Goal: Task Accomplishment & Management: Use online tool/utility

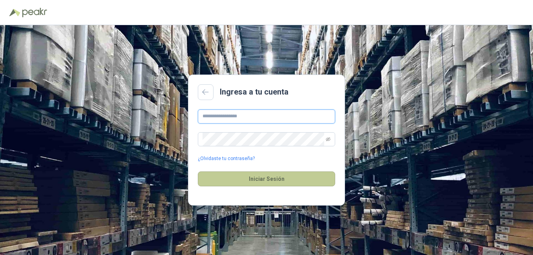
type input "**********"
click at [259, 181] on button "Iniciar Sesión" at bounding box center [266, 178] width 137 height 15
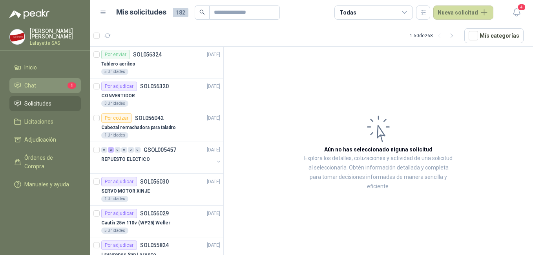
click at [44, 88] on li "Chat 1" at bounding box center [45, 85] width 62 height 9
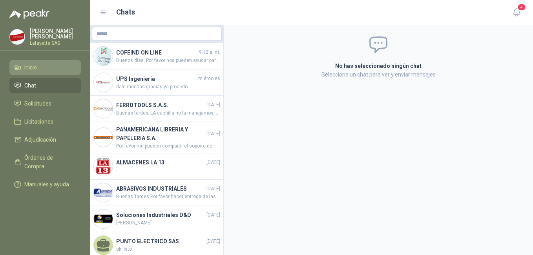
click at [50, 69] on li "Inicio" at bounding box center [45, 67] width 62 height 9
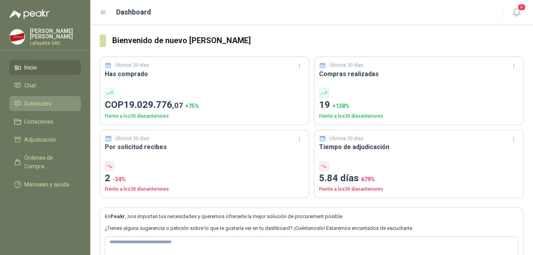
click at [45, 102] on span "Solicitudes" at bounding box center [37, 103] width 27 height 9
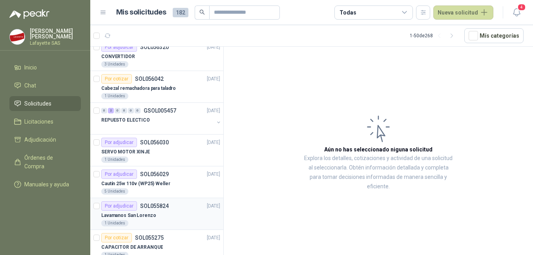
scroll to position [78, 0]
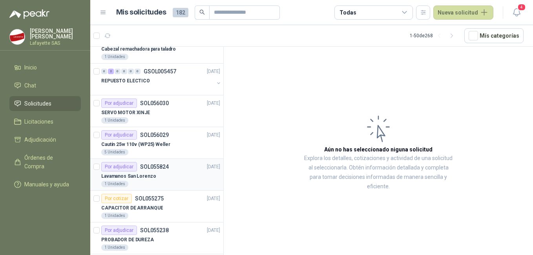
click at [164, 177] on div "Lavamanos San Lorenzo" at bounding box center [160, 175] width 119 height 9
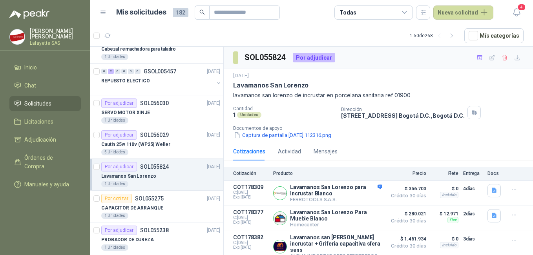
click at [158, 175] on div "Lavamanos San Lorenzo" at bounding box center [160, 175] width 119 height 9
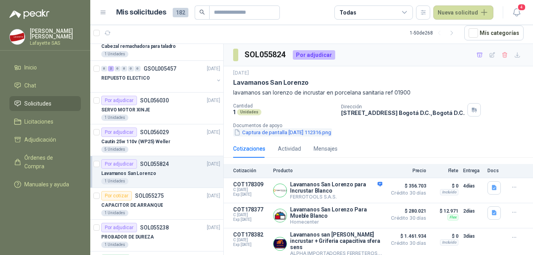
click at [265, 130] on button "Captura de pantalla [DATE] 112316.png" at bounding box center [282, 132] width 99 height 8
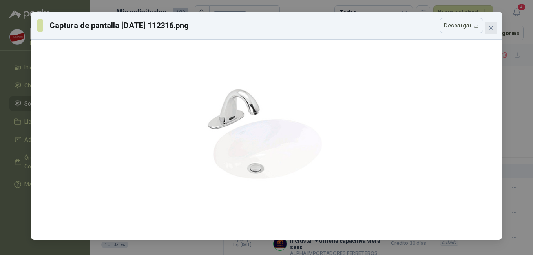
click at [488, 29] on icon "close" at bounding box center [491, 28] width 6 height 6
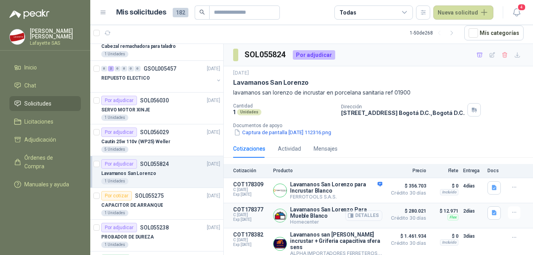
click at [351, 214] on button "Detalles" at bounding box center [363, 215] width 37 height 11
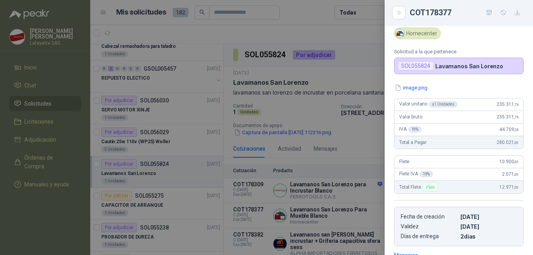
scroll to position [0, 0]
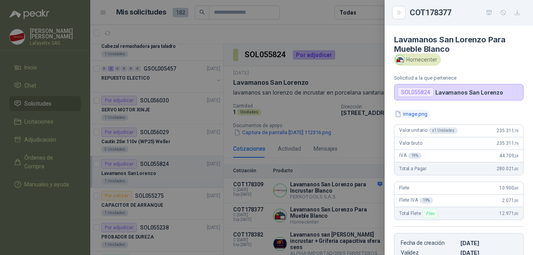
click at [411, 110] on button "image.png" at bounding box center [411, 114] width 34 height 8
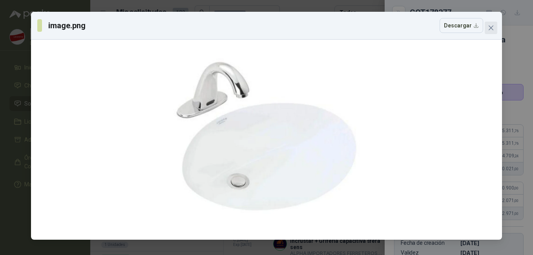
click at [491, 31] on button "Close" at bounding box center [490, 28] width 13 height 13
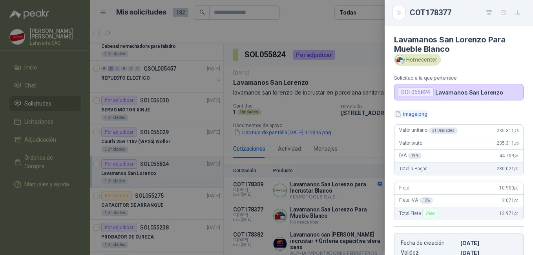
click at [404, 116] on button "image.png" at bounding box center [411, 114] width 34 height 8
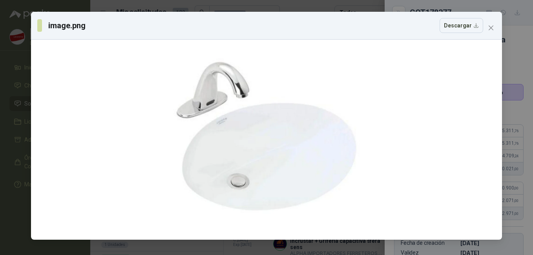
click at [514, 67] on div "image.png Descargar" at bounding box center [266, 127] width 533 height 255
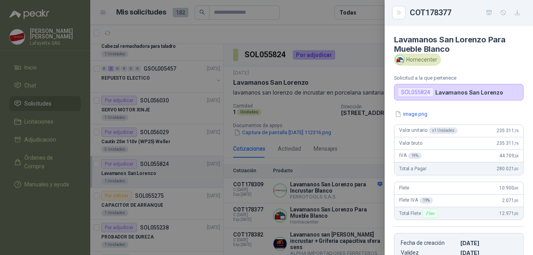
click at [327, 108] on div at bounding box center [266, 127] width 533 height 255
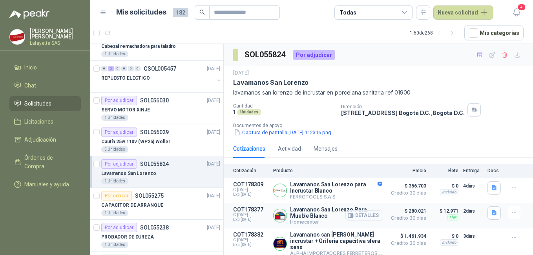
click at [354, 215] on button "Detalles" at bounding box center [363, 215] width 37 height 11
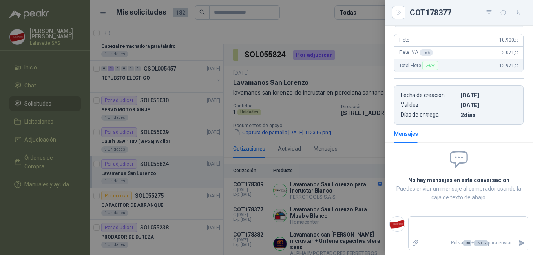
scroll to position [0, 0]
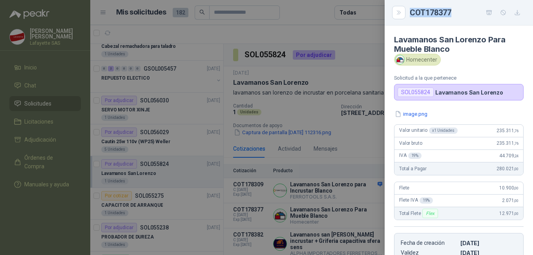
drag, startPoint x: 451, startPoint y: 10, endPoint x: 406, endPoint y: 14, distance: 45.3
click at [406, 14] on div "COT178377" at bounding box center [458, 12] width 129 height 13
copy div "COT178377"
click at [489, 11] on icon "button" at bounding box center [488, 12] width 5 height 4
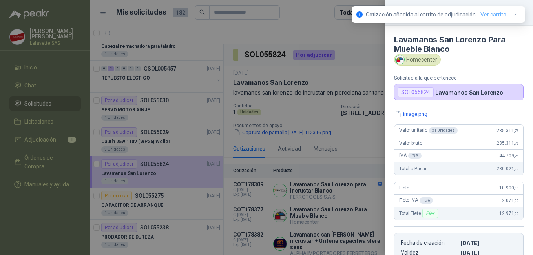
click at [499, 14] on link "Ver carrito" at bounding box center [493, 14] width 26 height 9
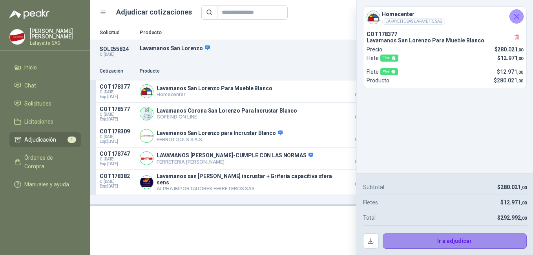
click at [445, 241] on button "Ir a adjudicar" at bounding box center [454, 241] width 144 height 16
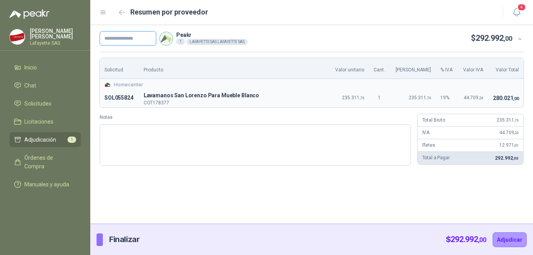
click at [128, 37] on input "text" at bounding box center [128, 38] width 56 height 14
click at [125, 40] on input "text" at bounding box center [128, 38] width 56 height 14
paste input "******"
type input "******"
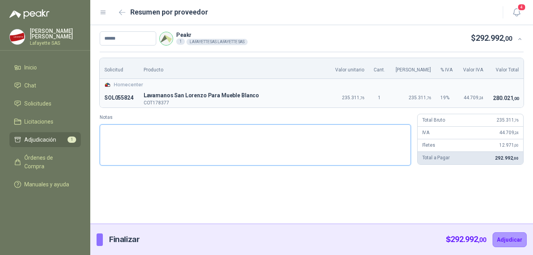
click at [202, 136] on textarea "Notas" at bounding box center [255, 144] width 311 height 41
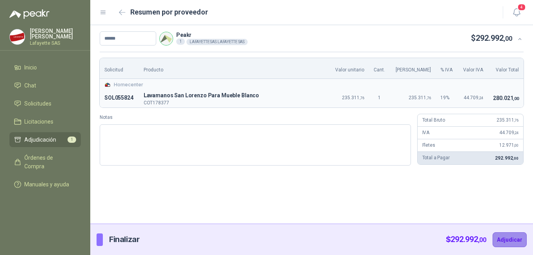
click at [510, 237] on button "Adjudicar" at bounding box center [509, 239] width 34 height 15
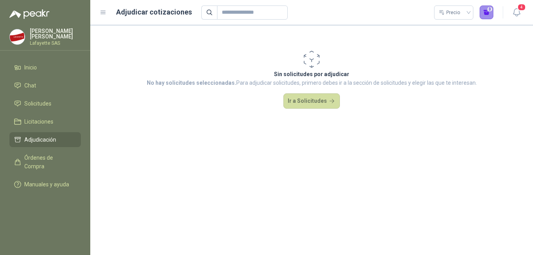
click at [488, 14] on button "0" at bounding box center [486, 12] width 14 height 14
click at [304, 100] on button "Ir a Solicitudes" at bounding box center [311, 101] width 56 height 16
